Goal: Information Seeking & Learning: Check status

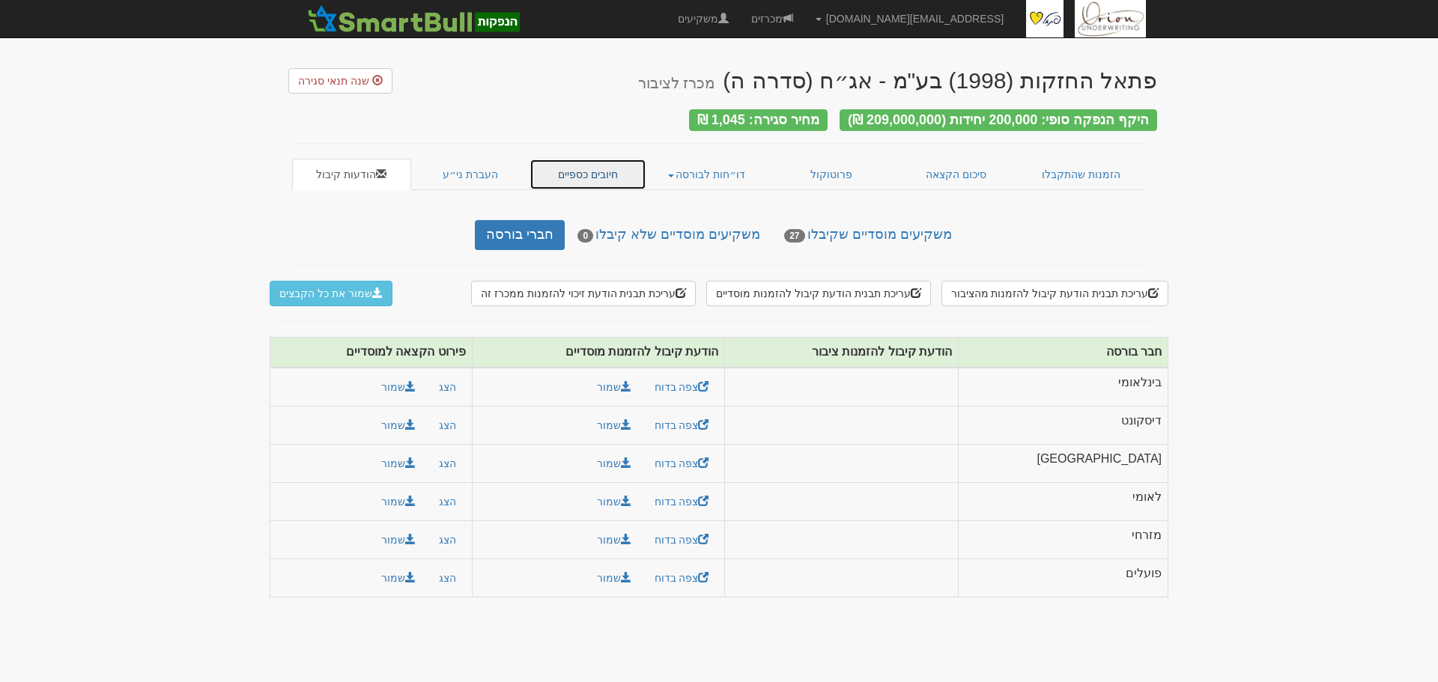
click at [584, 159] on link "חיובים כספיים" at bounding box center [587, 174] width 117 height 31
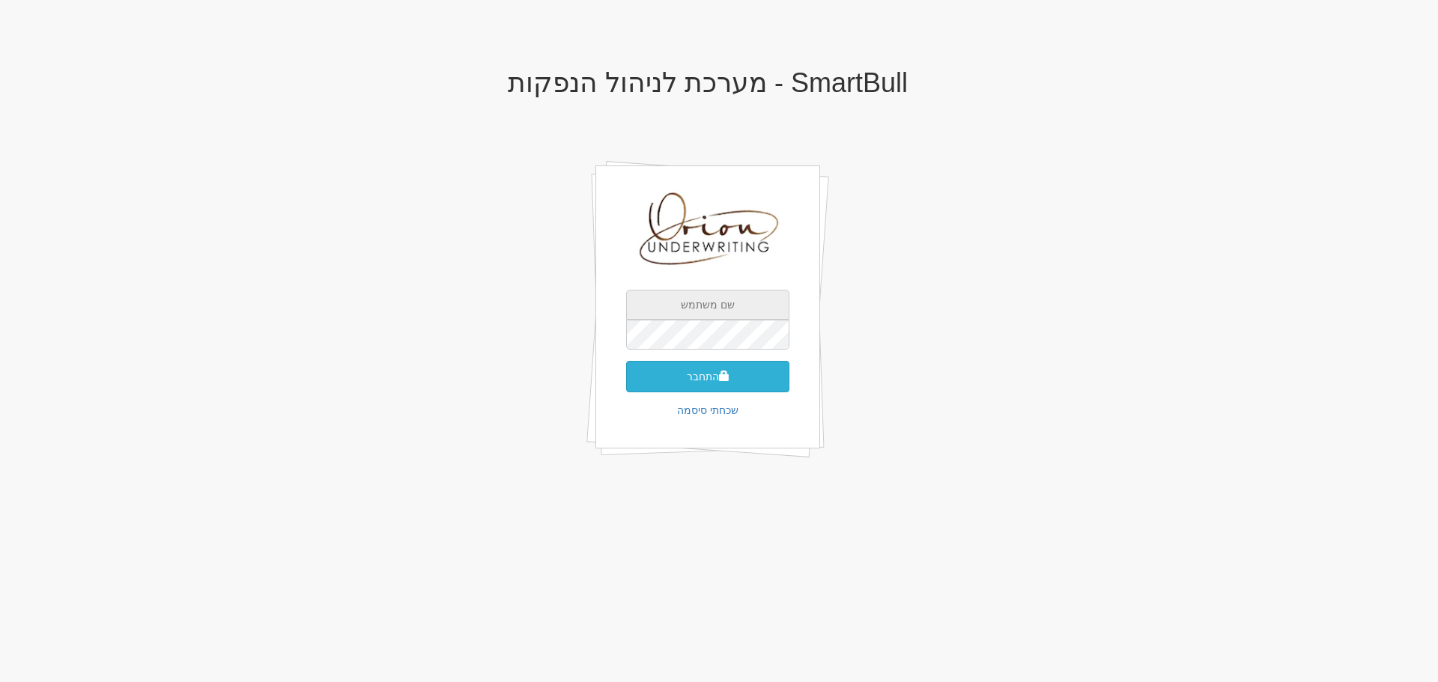
type input "[EMAIL_ADDRESS][DOMAIN_NAME]"
click at [686, 379] on button "התחבר" at bounding box center [707, 376] width 163 height 31
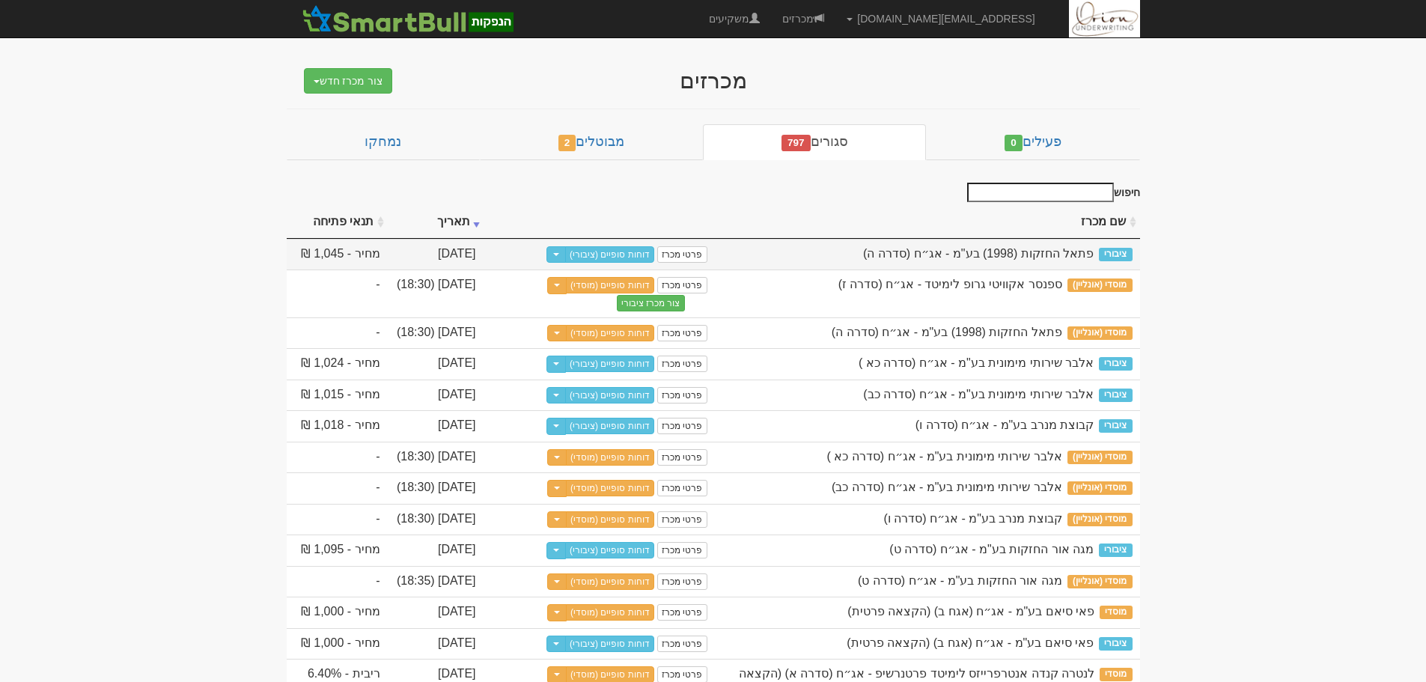
click at [600, 264] on div "דוחות סופיים (ציבורי) Toggle Dropdown שכפל מכרז" at bounding box center [599, 255] width 112 height 19
click at [608, 259] on link "דוחות סופיים (ציבורי)" at bounding box center [609, 254] width 89 height 16
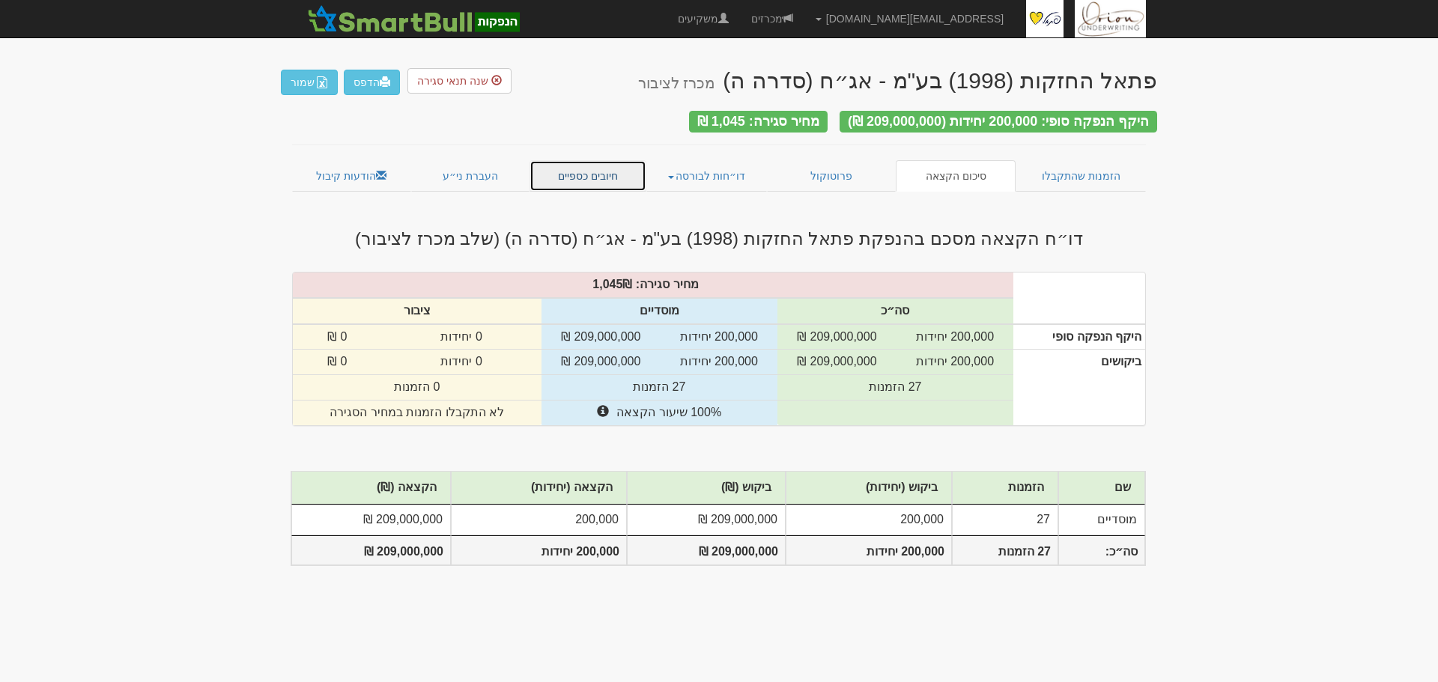
click at [555, 176] on link "חיובים כספיים" at bounding box center [587, 175] width 117 height 31
